Goal: Find contact information: Find contact information

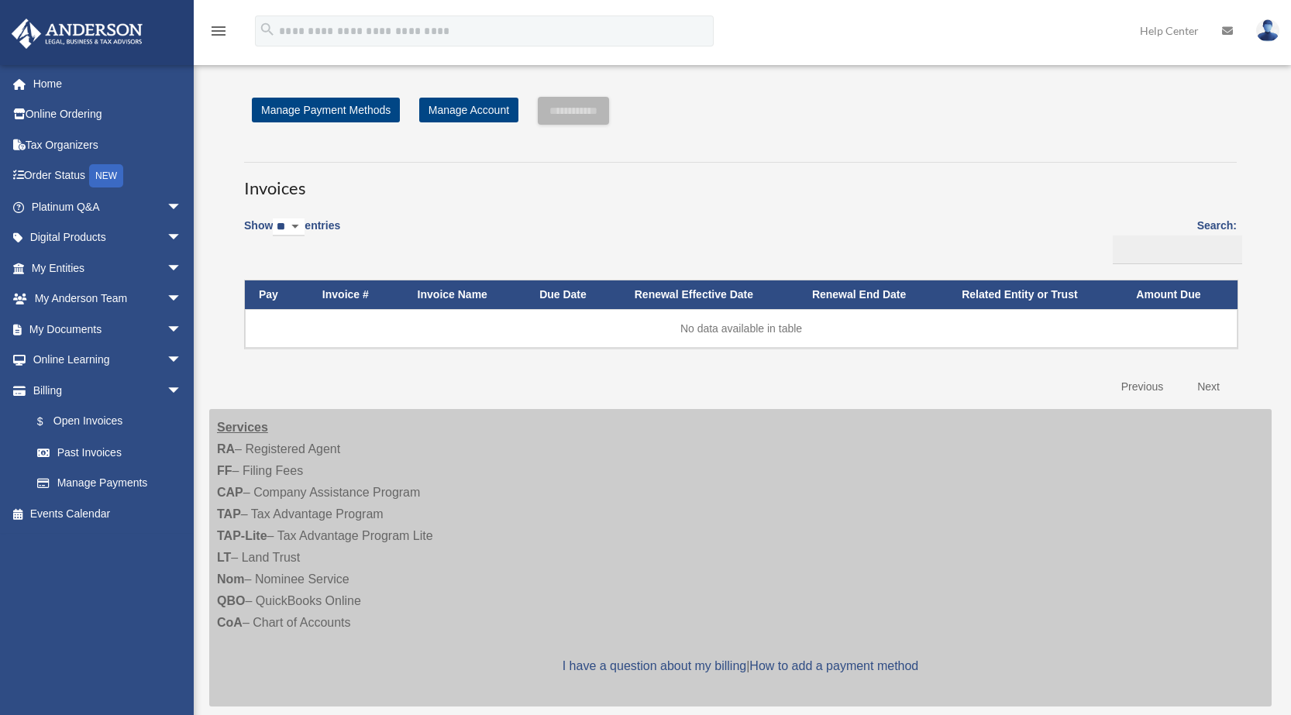
click at [735, 221] on div "Show ** ** ** *** entries Search: Pay Invoice # Invoice Name Due Date Renewal E…" at bounding box center [740, 305] width 993 height 194
click at [74, 113] on link "Online Ordering" at bounding box center [108, 114] width 194 height 31
click at [63, 150] on link "Tax Organizers" at bounding box center [108, 144] width 194 height 31
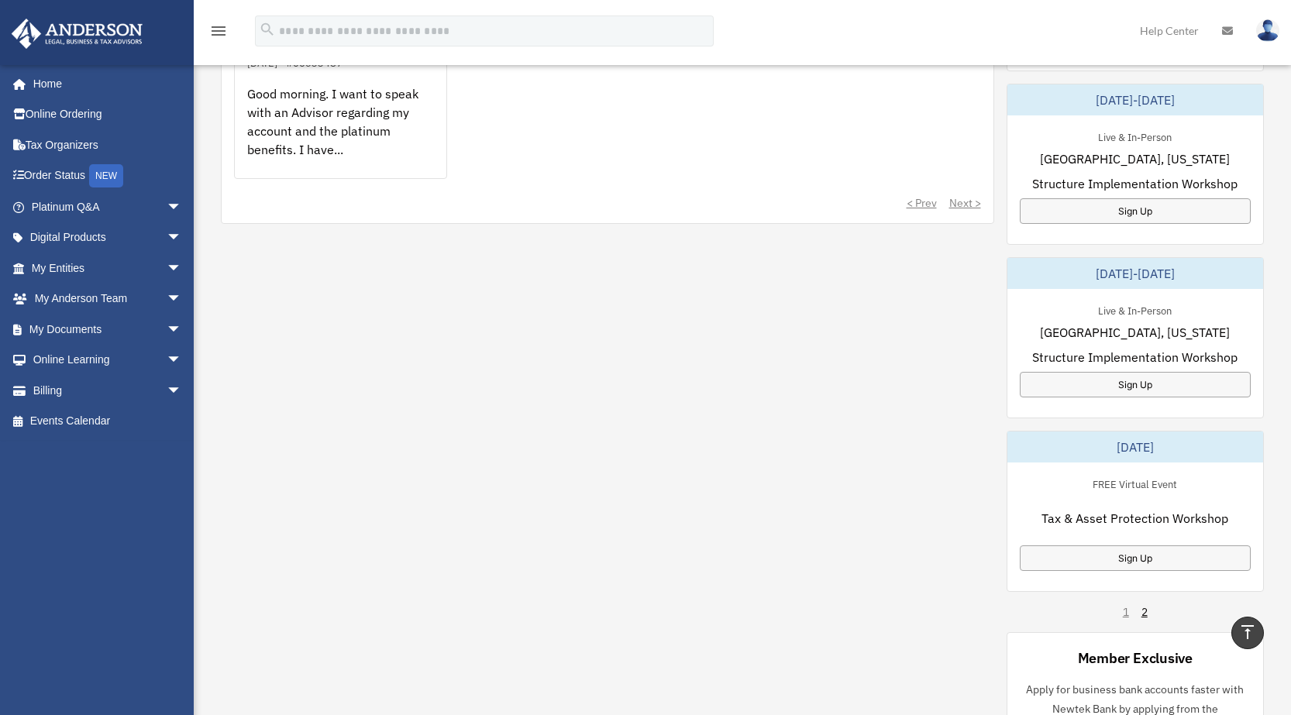
scroll to position [717, 0]
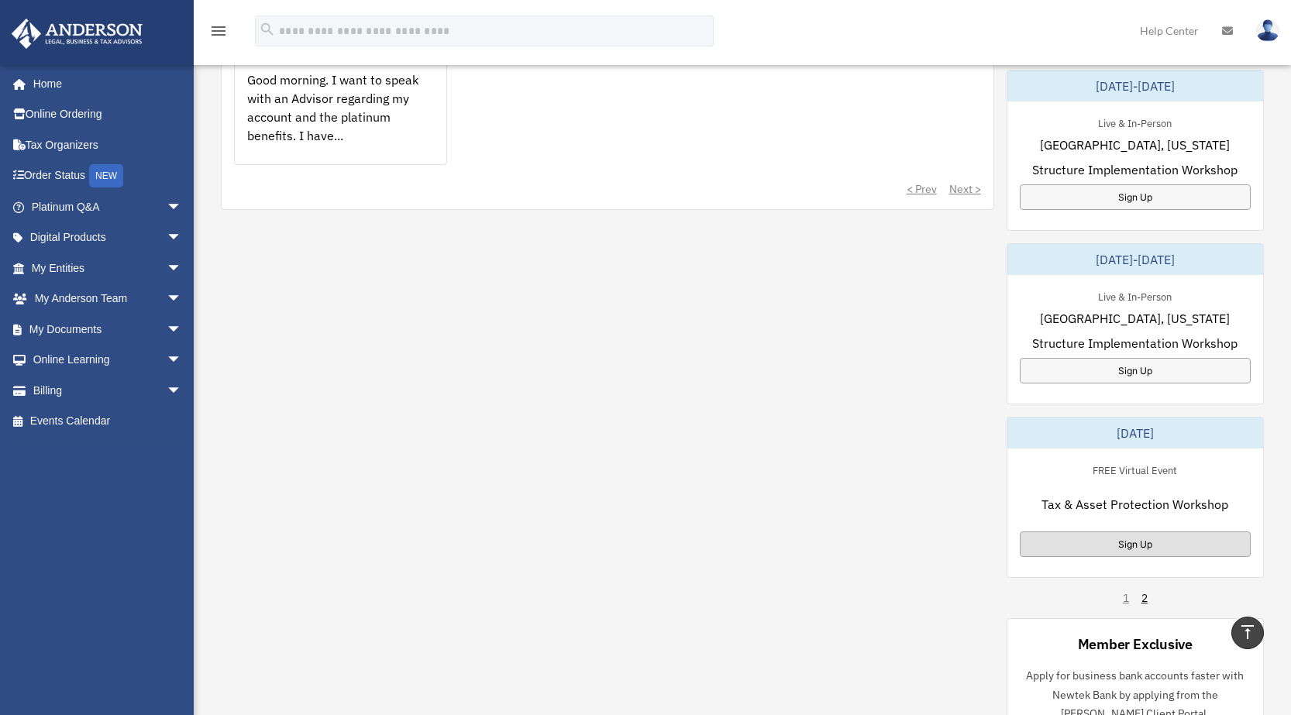
click at [1108, 548] on div "Sign Up" at bounding box center [1136, 545] width 232 height 26
click at [315, 253] on div "My Questions All Submitted Answered Closed Normal Expedited Other Platinum Ques…" at bounding box center [742, 333] width 1043 height 875
click at [396, 329] on div "My Questions All Submitted Answered Closed Normal Expedited Other Platinum Ques…" at bounding box center [742, 333] width 1043 height 875
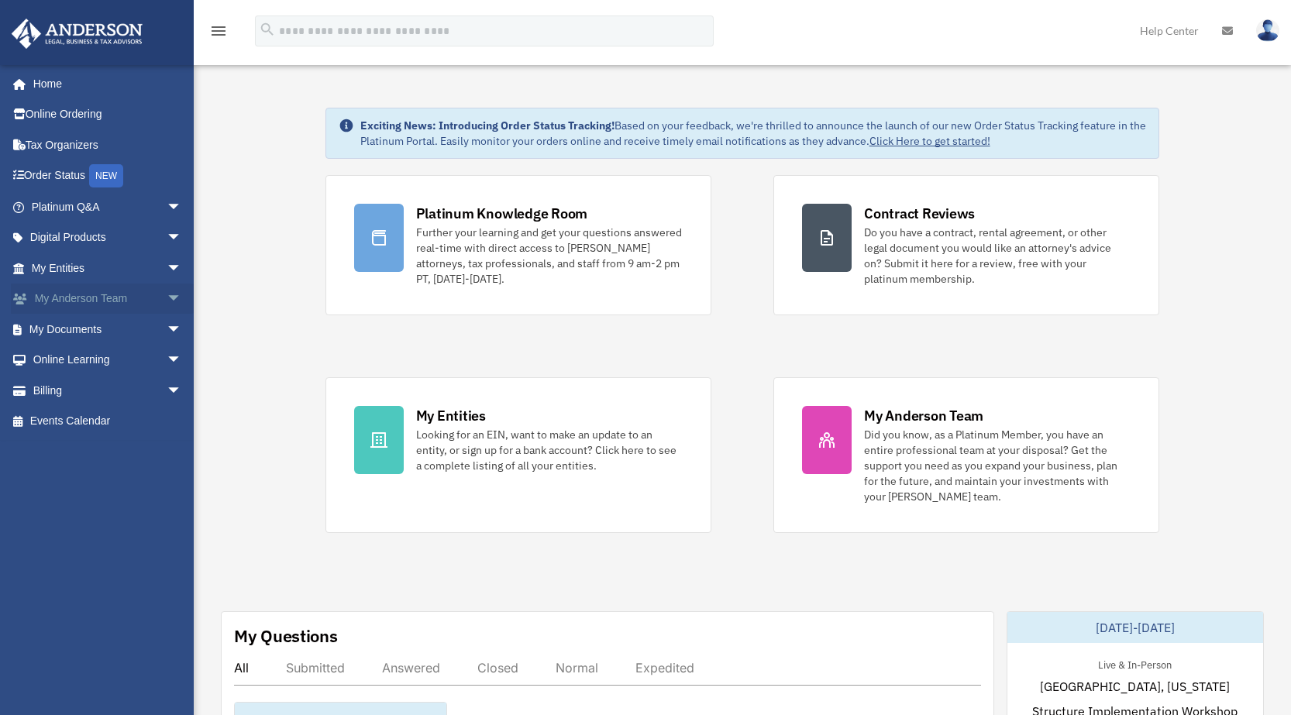
scroll to position [3, 0]
click at [1258, 30] on img at bounding box center [1267, 30] width 23 height 22
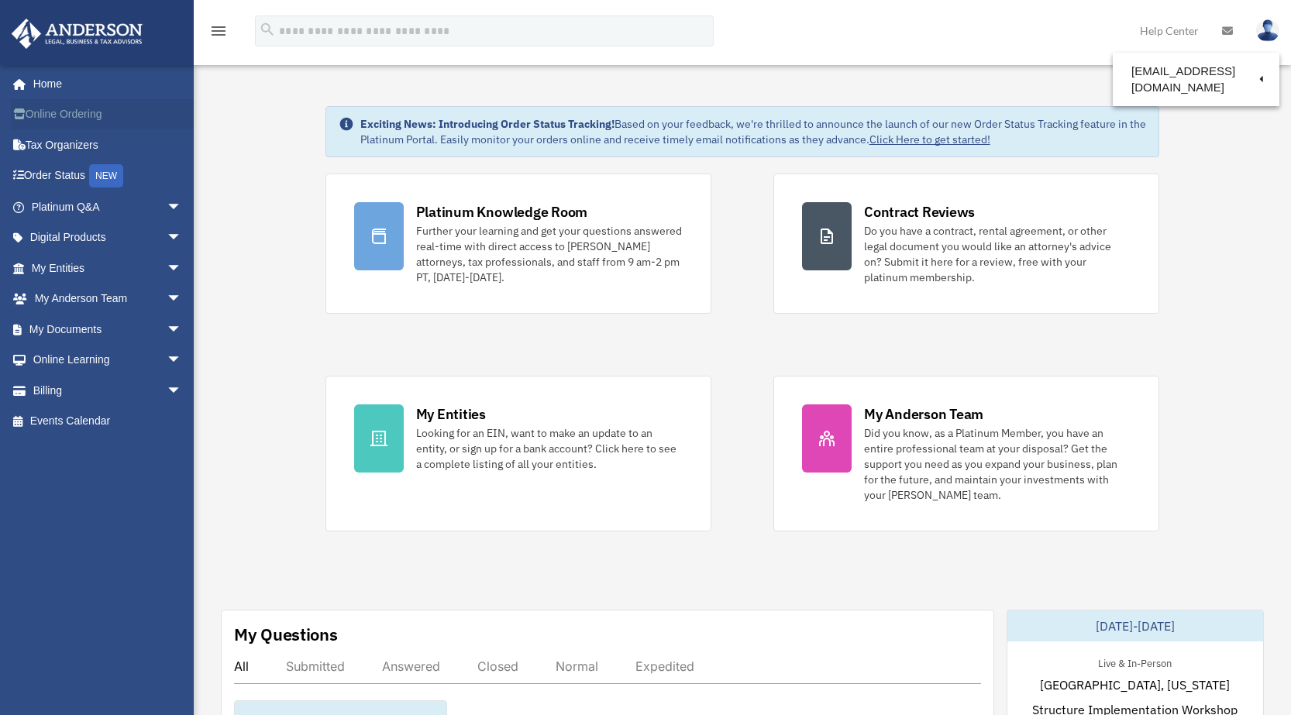
click at [54, 114] on link "Online Ordering" at bounding box center [108, 114] width 194 height 31
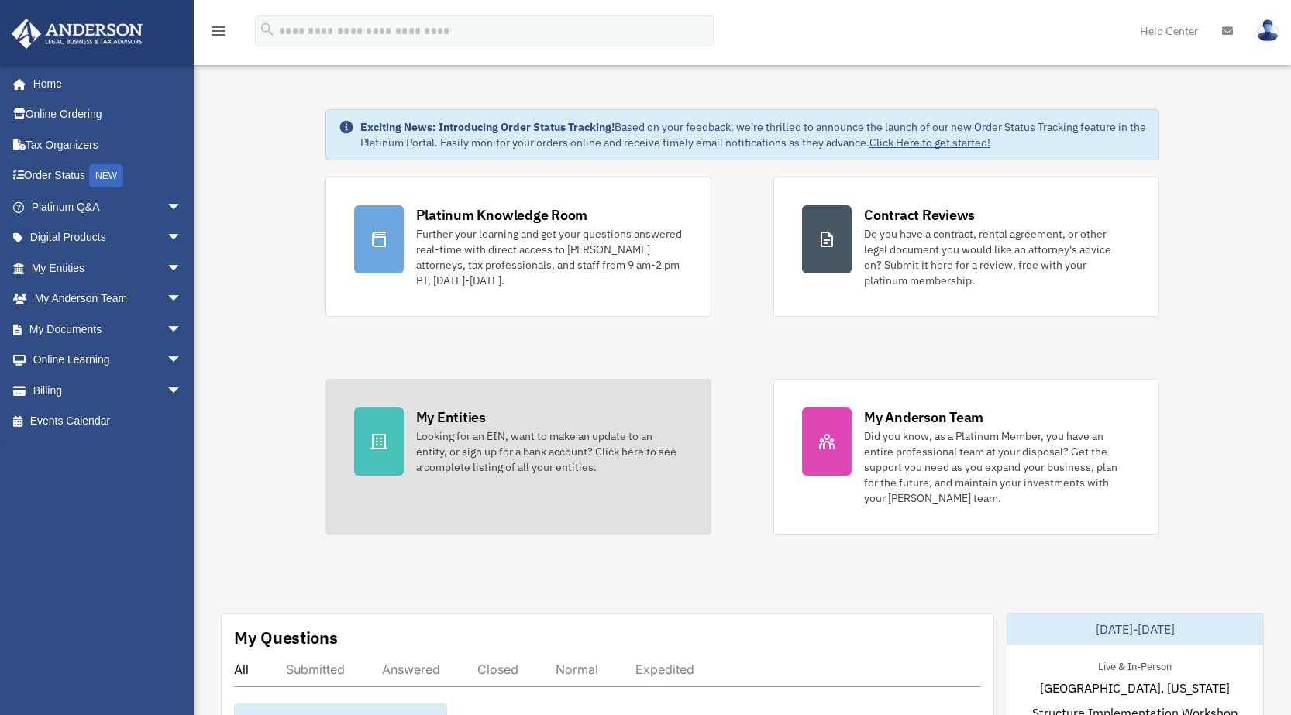
click at [410, 439] on link "My Entities Looking for an EIN, want to make an update to an entity, or sign up…" at bounding box center [518, 457] width 386 height 156
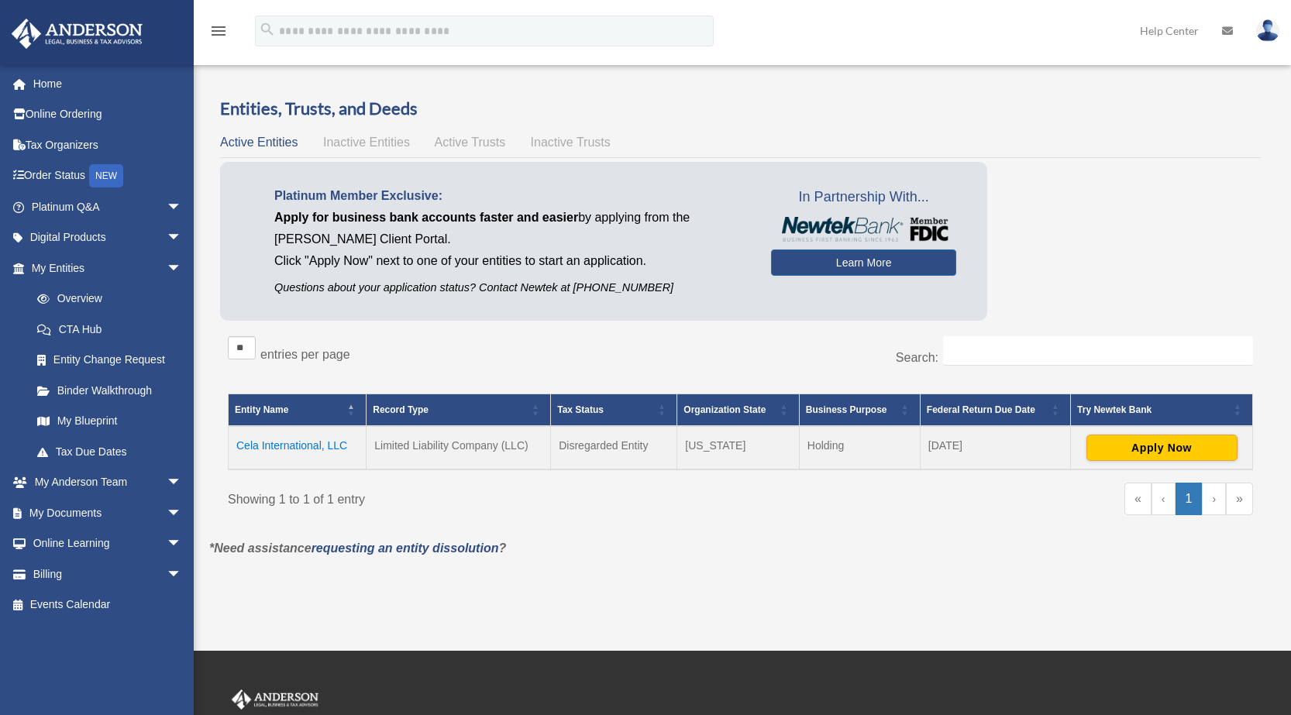
click at [699, 495] on div "Showing 1 to 1 of 1 entry" at bounding box center [478, 497] width 501 height 28
click at [378, 140] on span "Inactive Entities" at bounding box center [366, 142] width 87 height 13
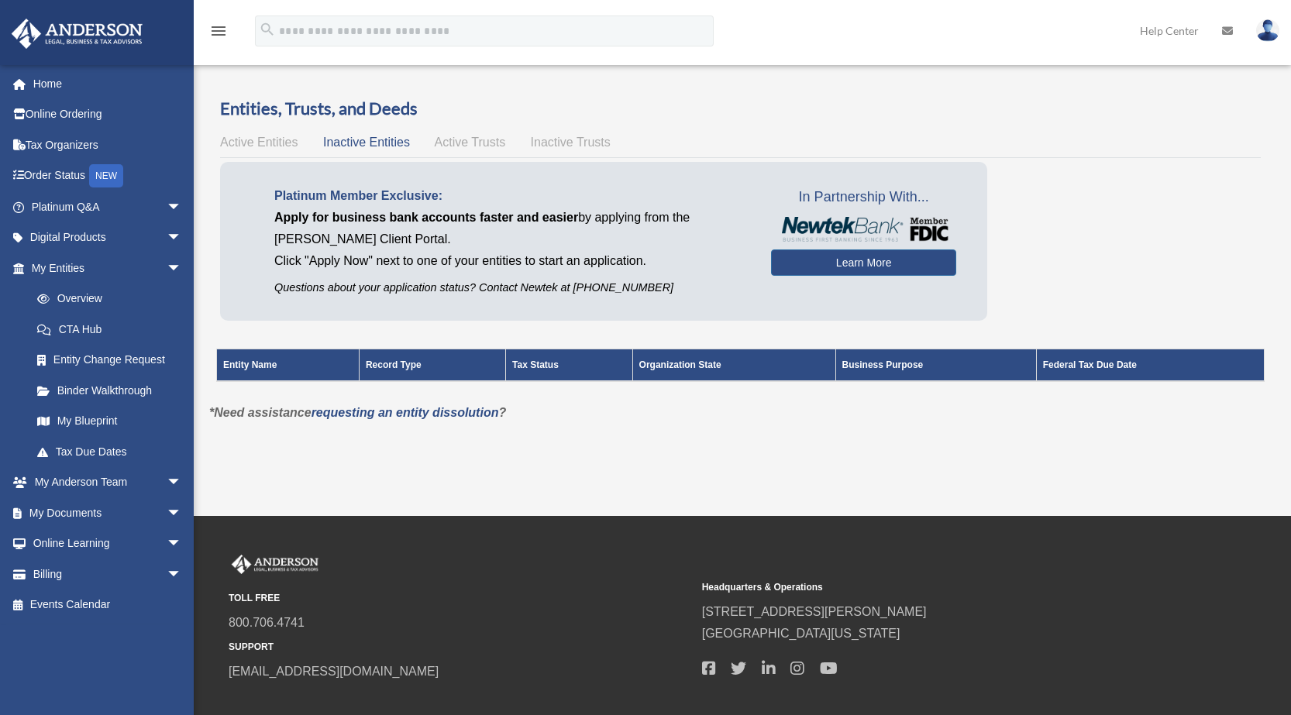
click at [455, 143] on span "Active Trusts" at bounding box center [470, 142] width 71 height 13
click at [570, 145] on span "Inactive Trusts" at bounding box center [571, 142] width 80 height 13
click at [274, 148] on span "Active Entities" at bounding box center [258, 142] width 77 height 13
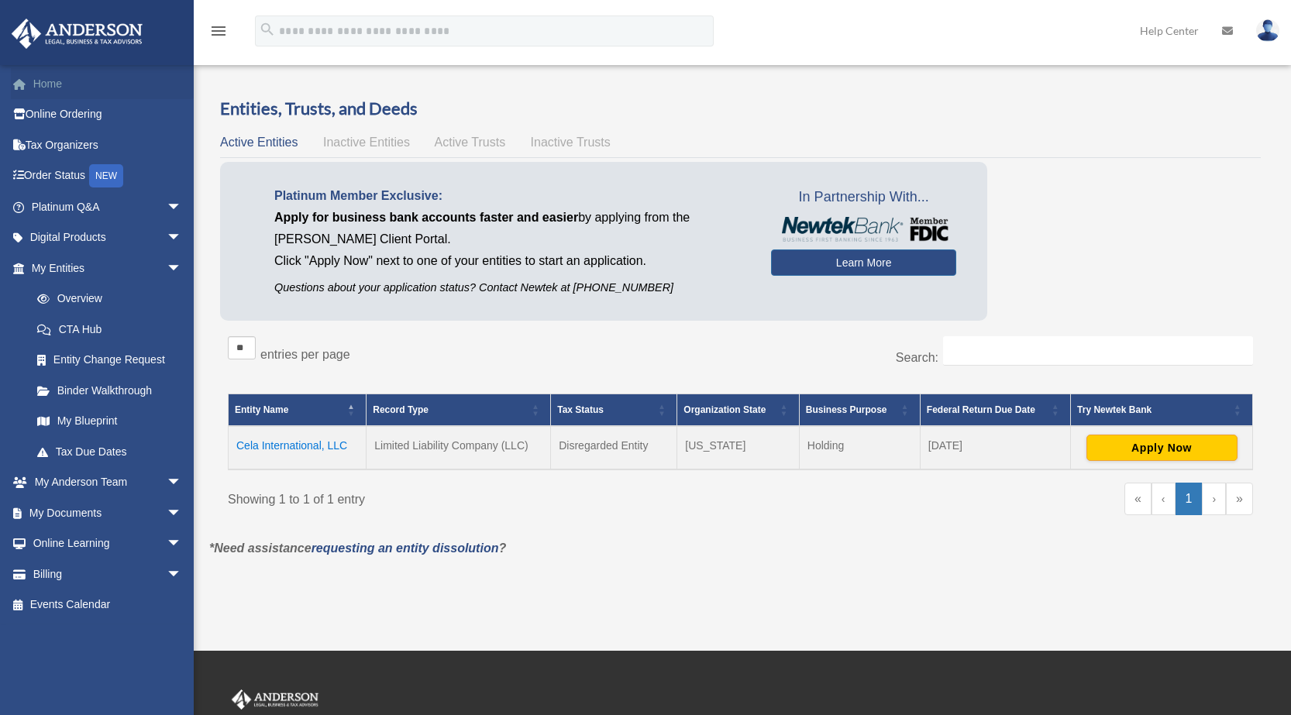
click at [66, 84] on link "Home" at bounding box center [108, 83] width 194 height 31
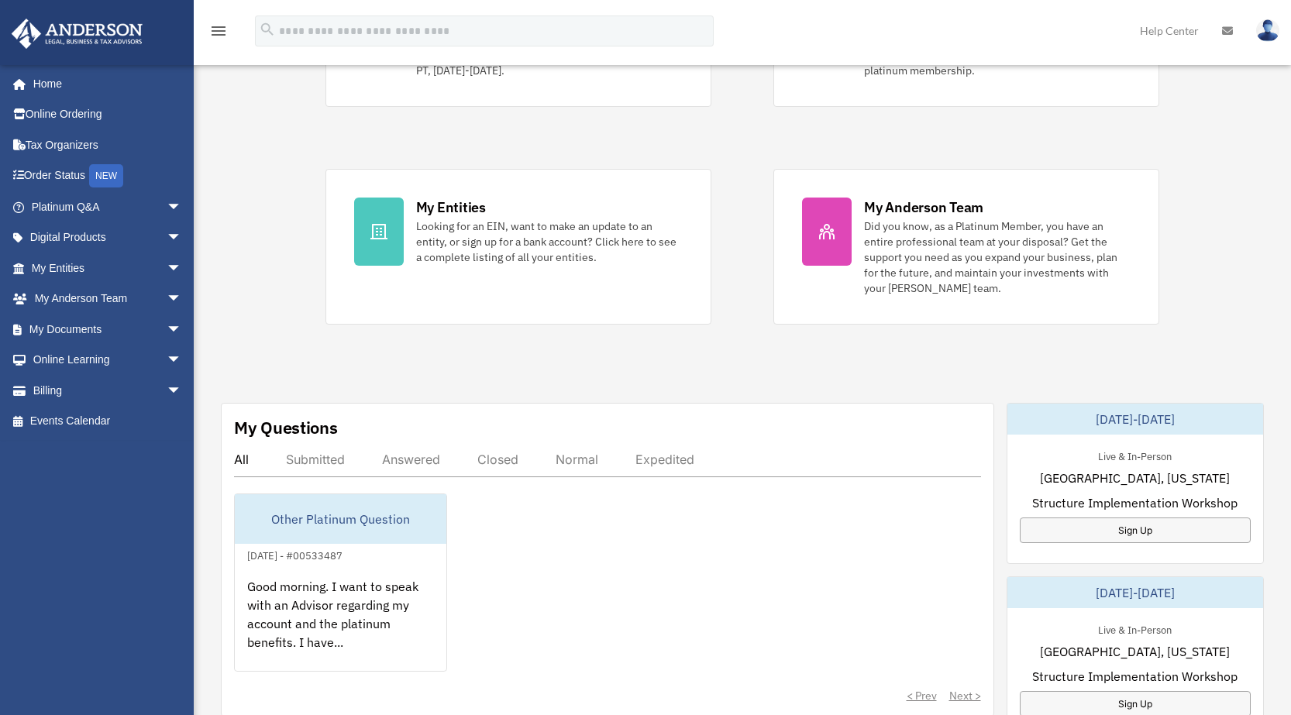
scroll to position [222, 0]
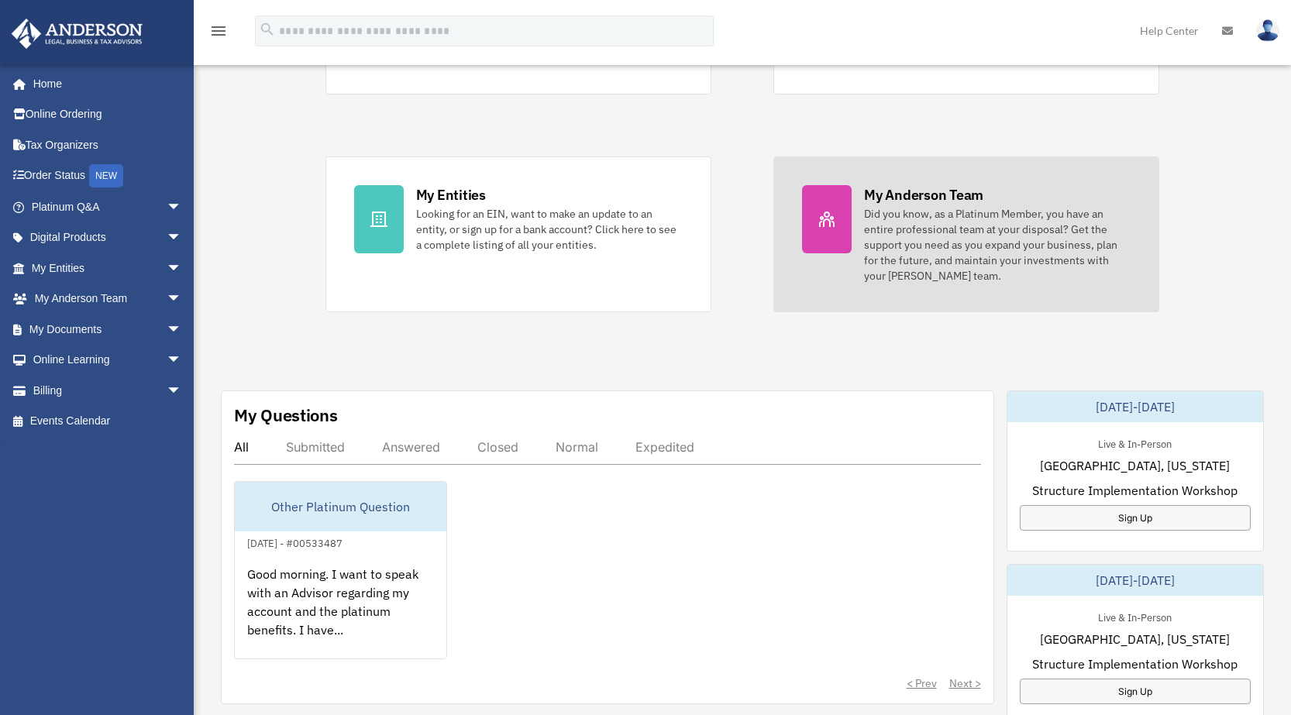
click at [1021, 239] on div "Did you know, as a Platinum Member, you have an entire professional team at you…" at bounding box center [997, 244] width 267 height 77
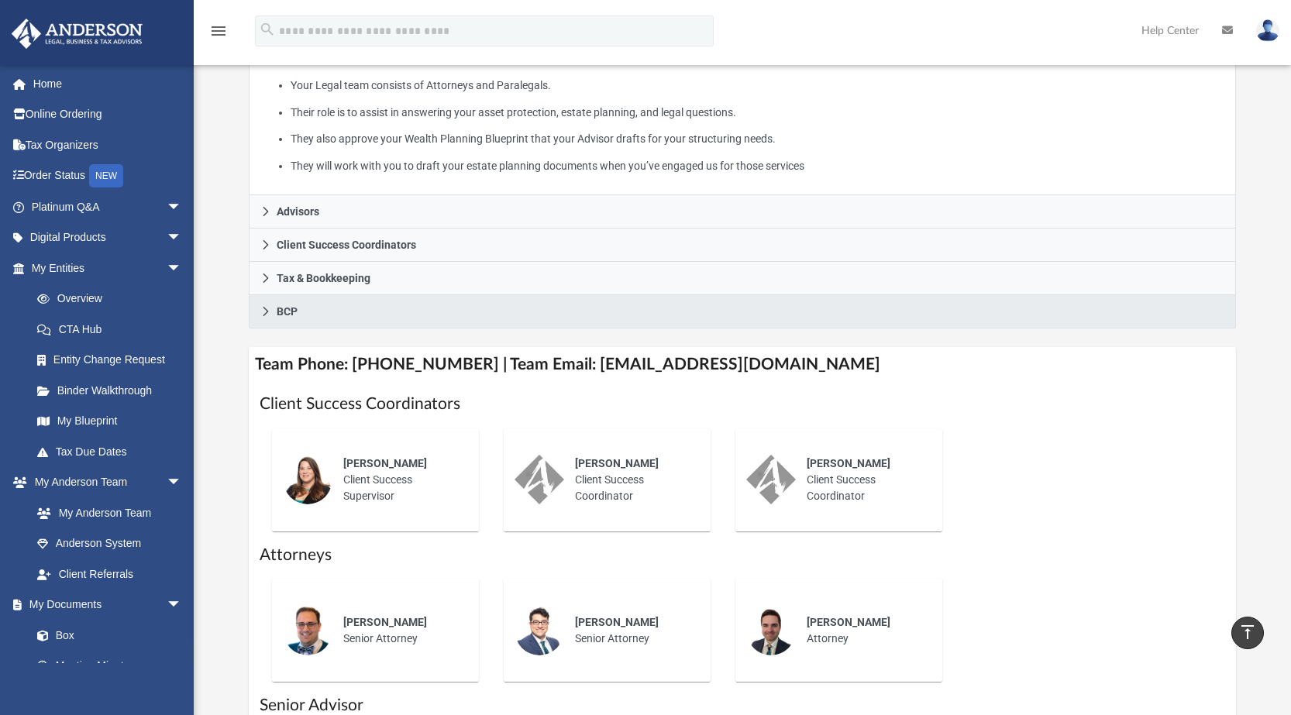
scroll to position [299, 0]
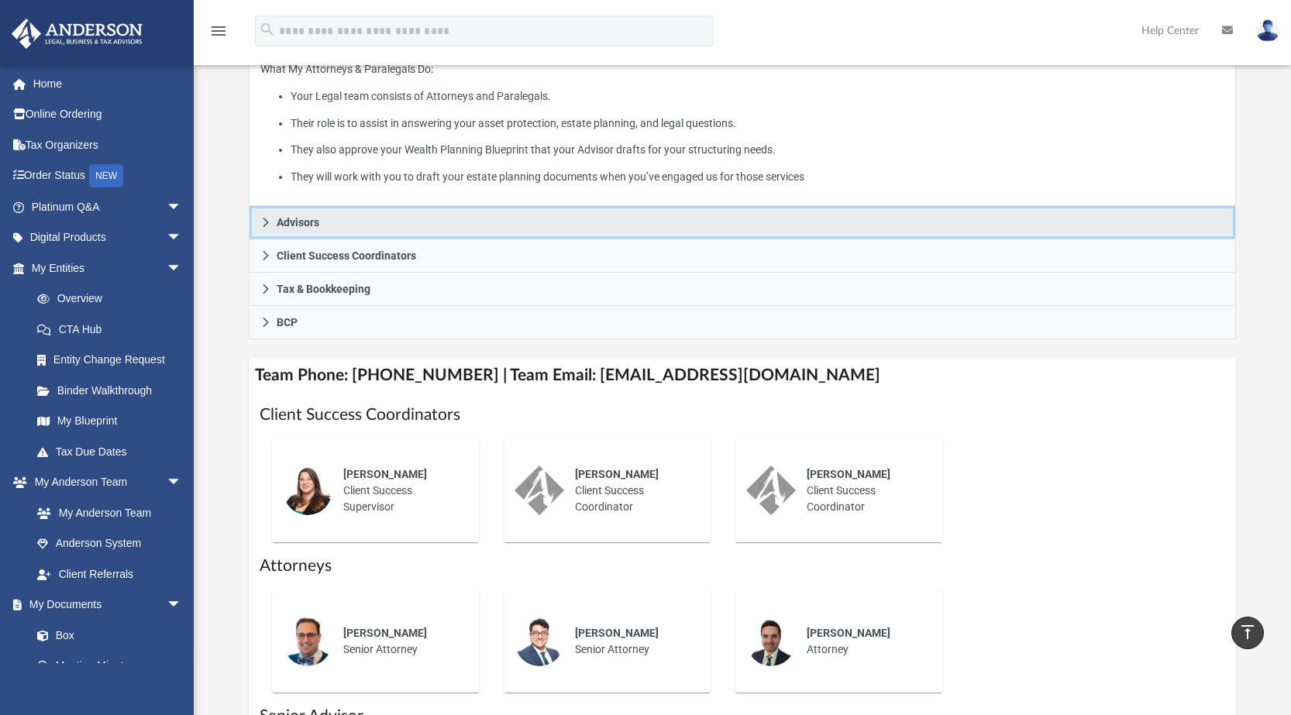
click at [261, 220] on icon at bounding box center [265, 222] width 11 height 11
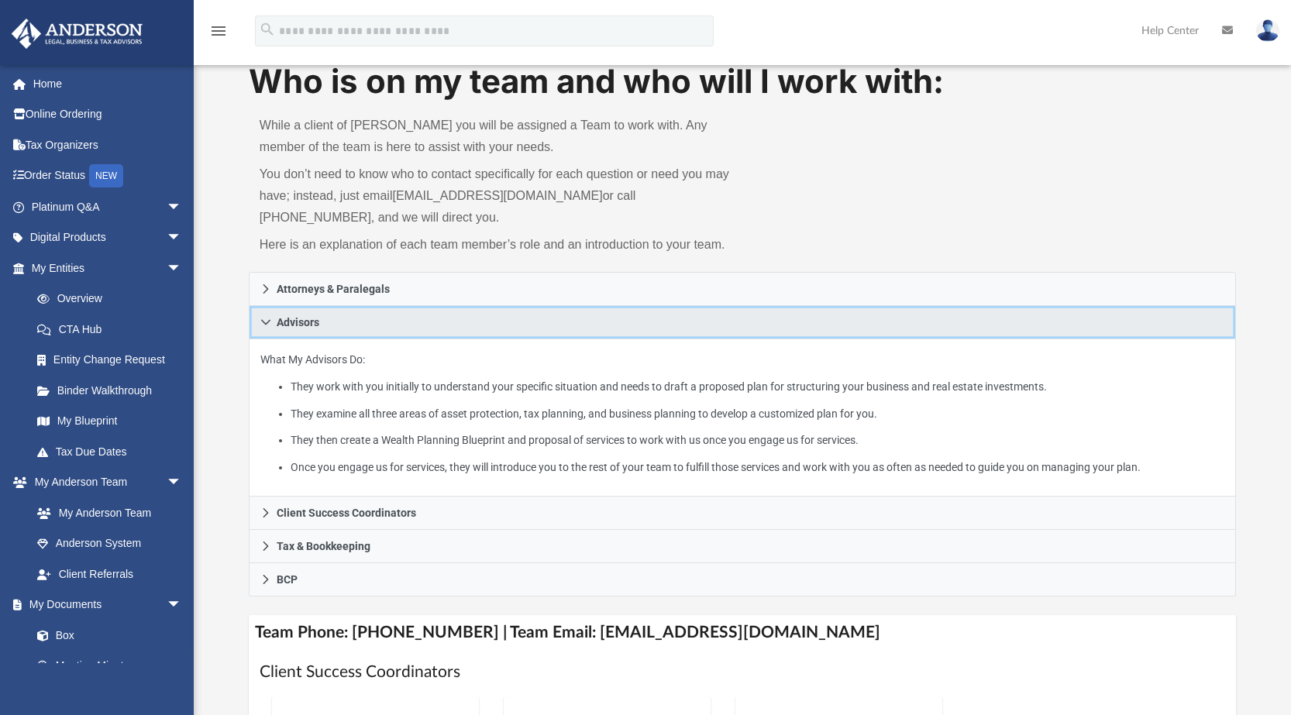
scroll to position [0, 0]
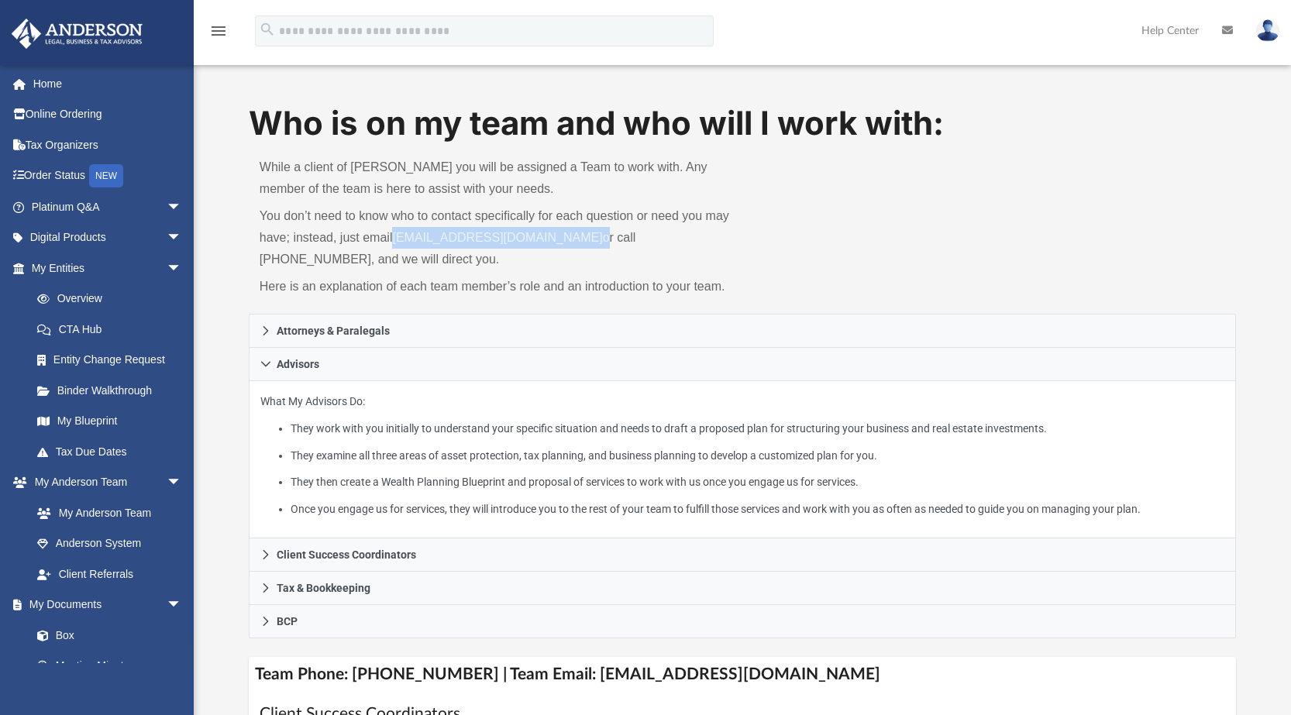
drag, startPoint x: 394, startPoint y: 238, endPoint x: 580, endPoint y: 236, distance: 186.0
click at [580, 236] on p "You don’t need to know who to contact specifically for each question or need yo…" at bounding box center [496, 237] width 472 height 65
copy p "[EMAIL_ADDRESS][DOMAIN_NAME]"
